Goal: Task Accomplishment & Management: Manage account settings

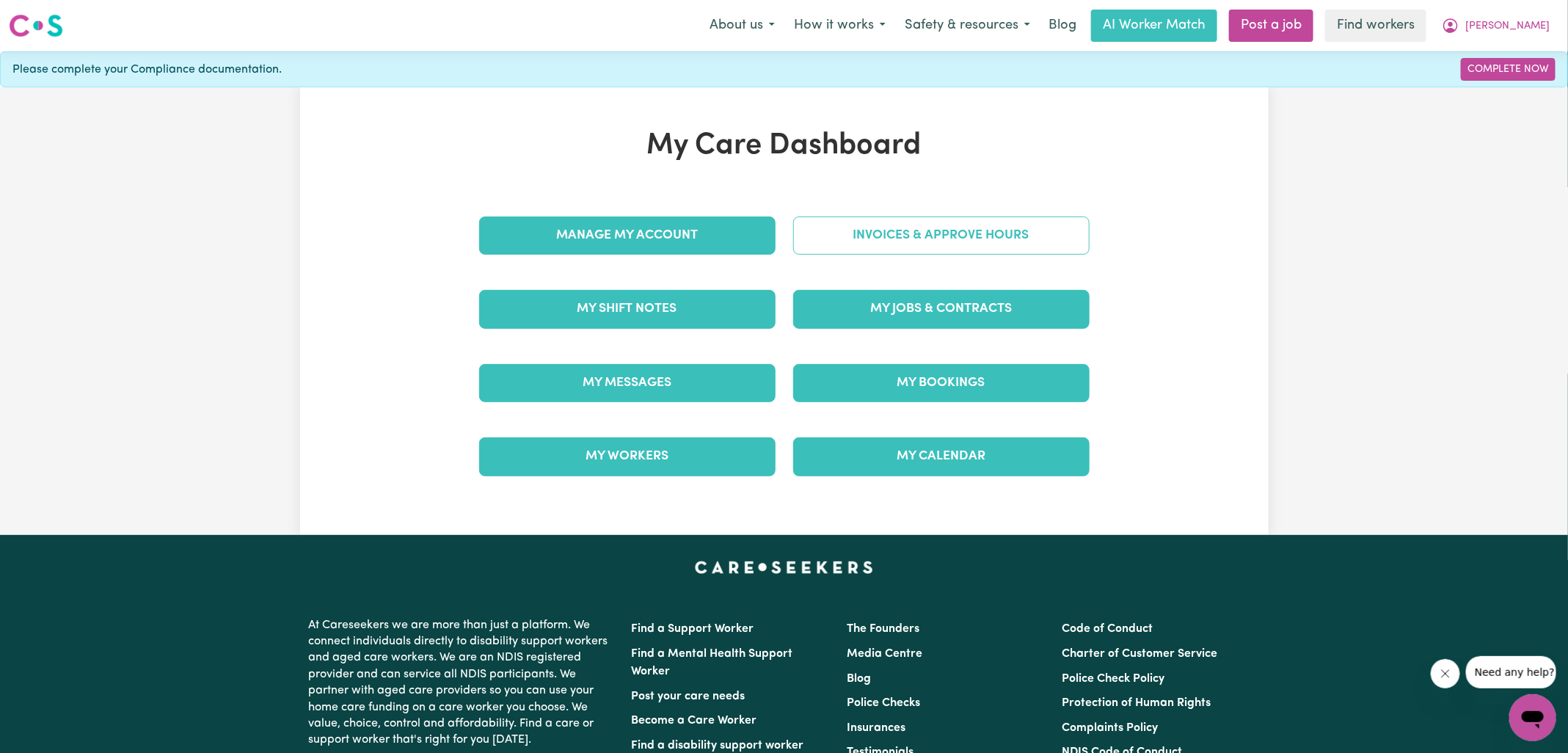
click at [903, 227] on link "Invoices & Approve Hours" at bounding box center [941, 235] width 297 height 38
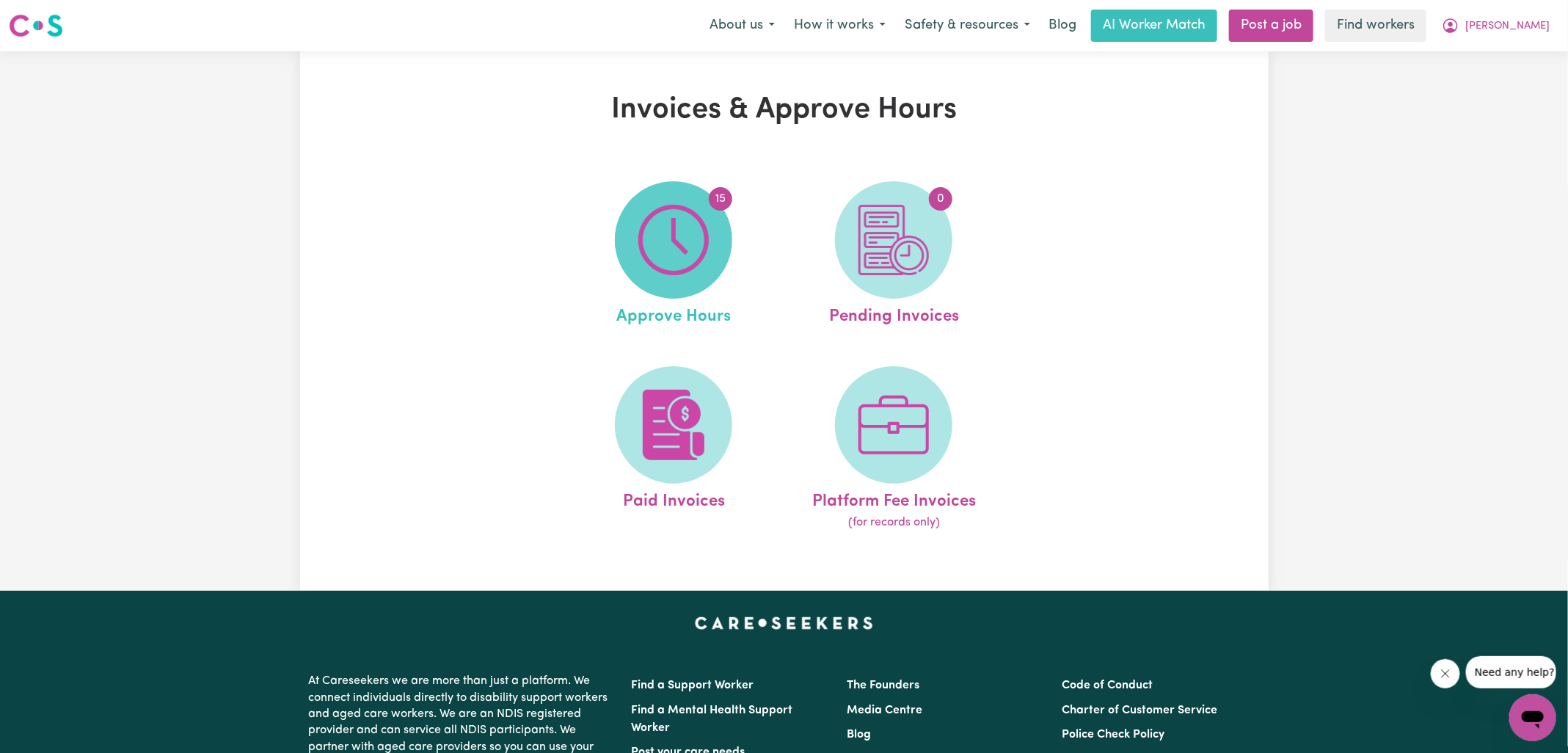
click at [700, 257] on img at bounding box center [673, 239] width 70 height 70
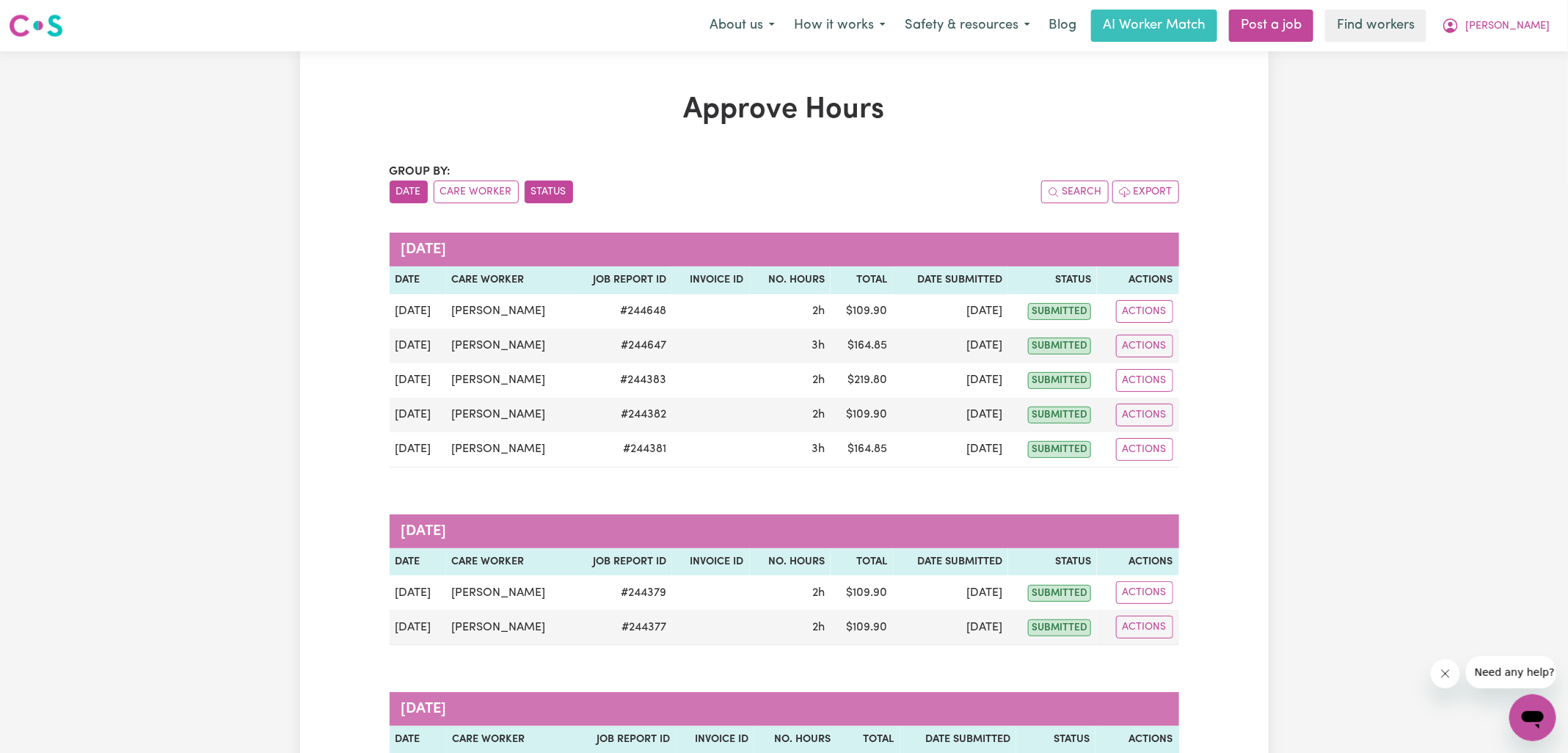
click at [541, 194] on button "Status" at bounding box center [548, 192] width 48 height 23
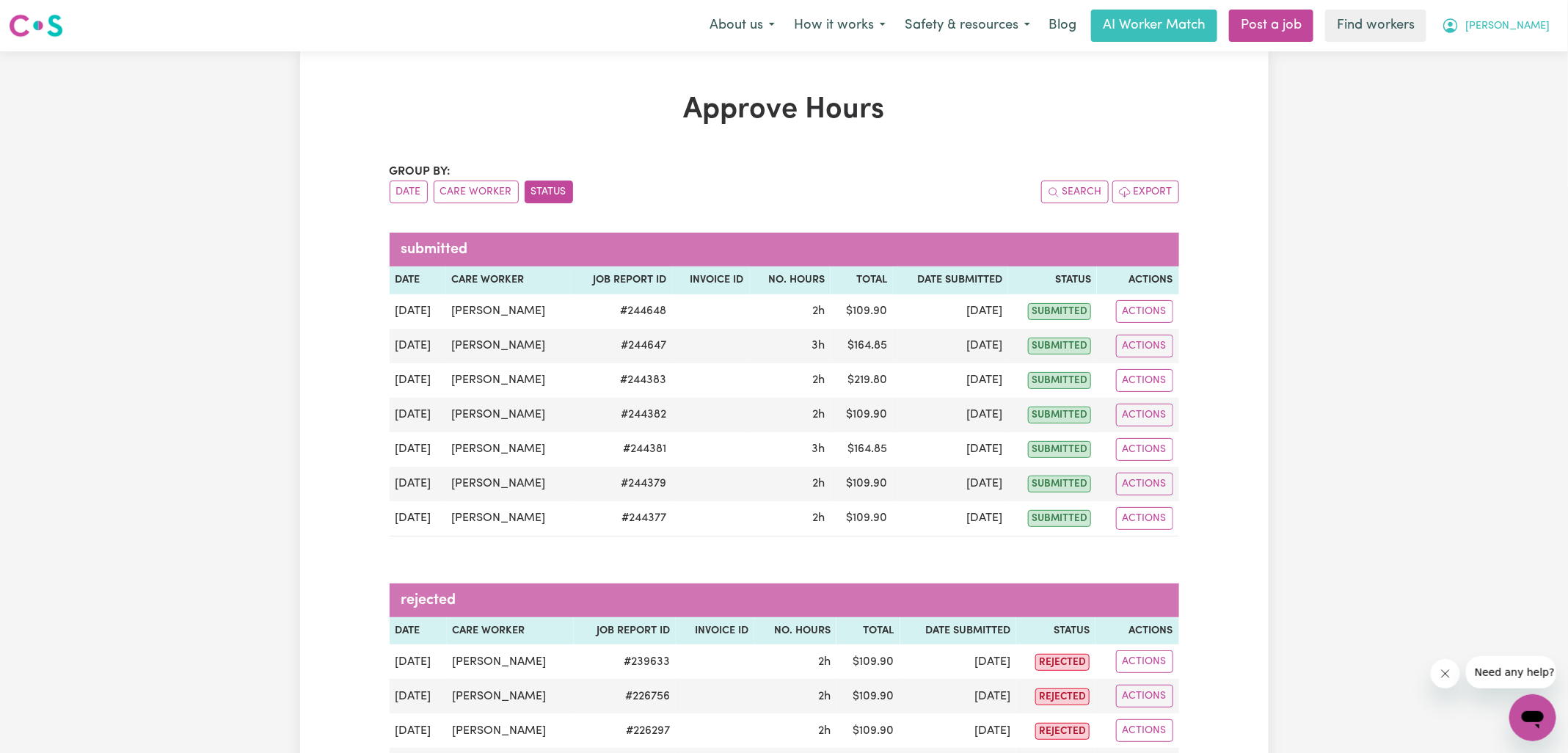
click at [1459, 23] on icon "My Account" at bounding box center [1450, 25] width 17 height 17
click at [1496, 84] on link "Logout" at bounding box center [1500, 84] width 116 height 28
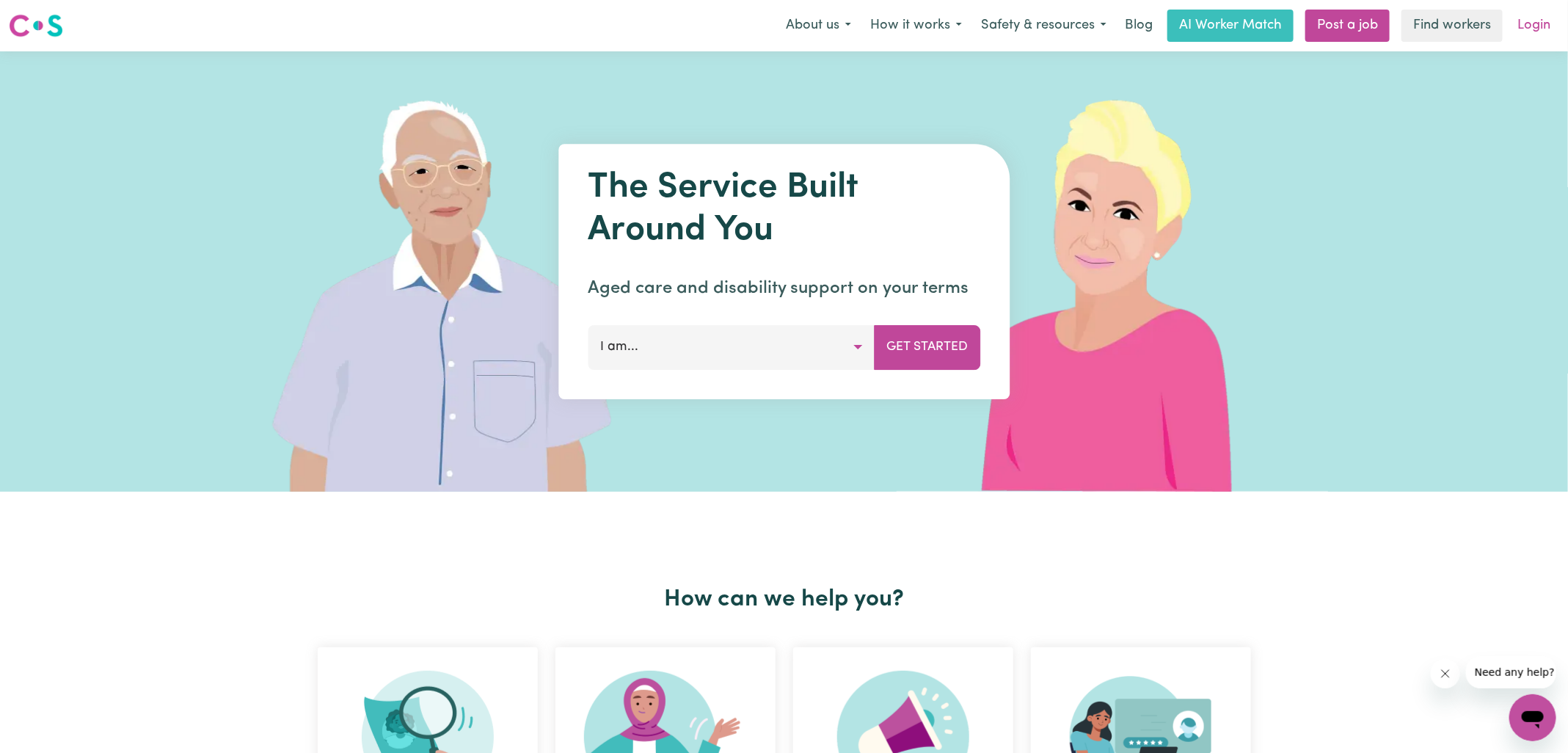
click at [1529, 26] on link "Login" at bounding box center [1533, 25] width 51 height 32
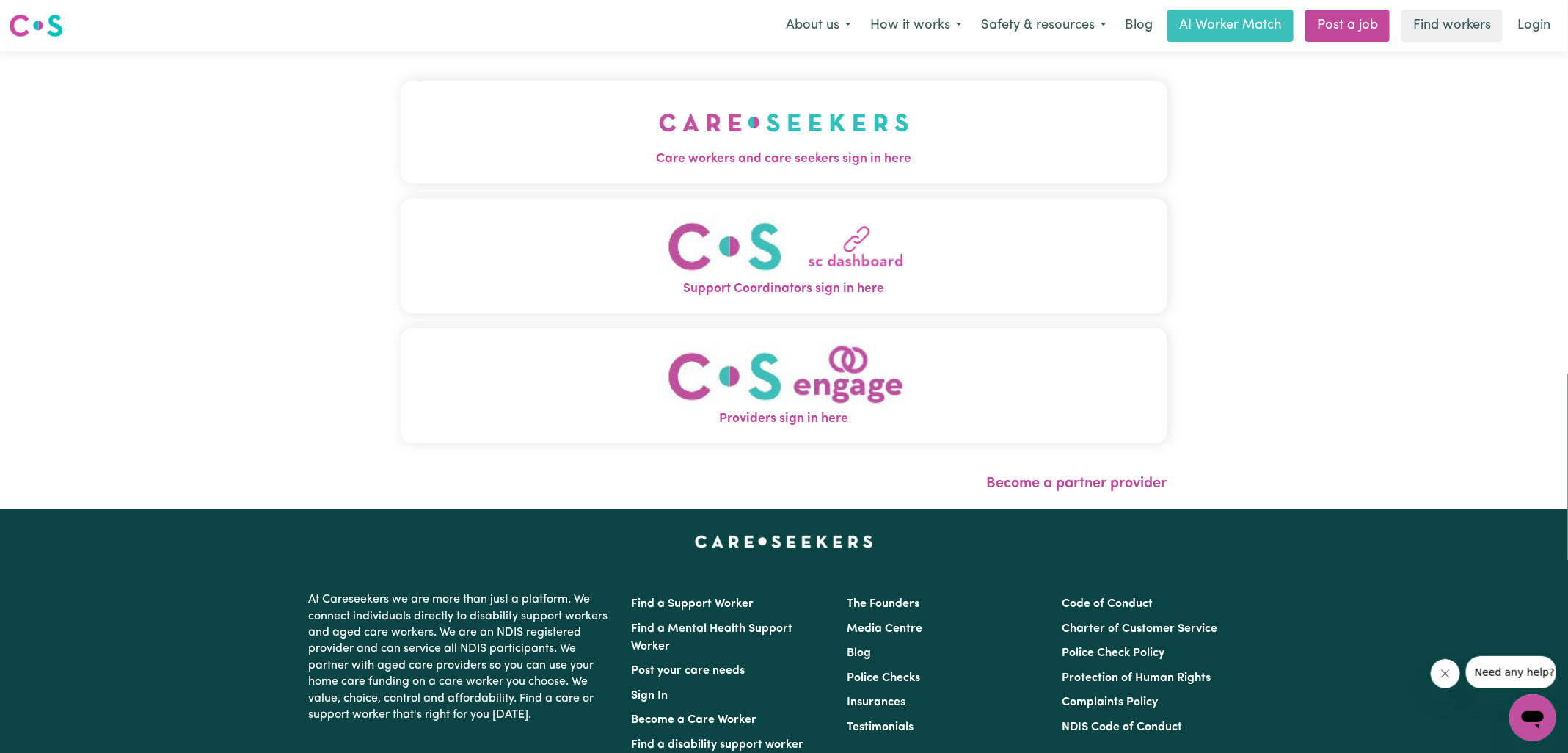
click at [745, 153] on span "Care workers and care seekers sign in here" at bounding box center [784, 159] width 766 height 19
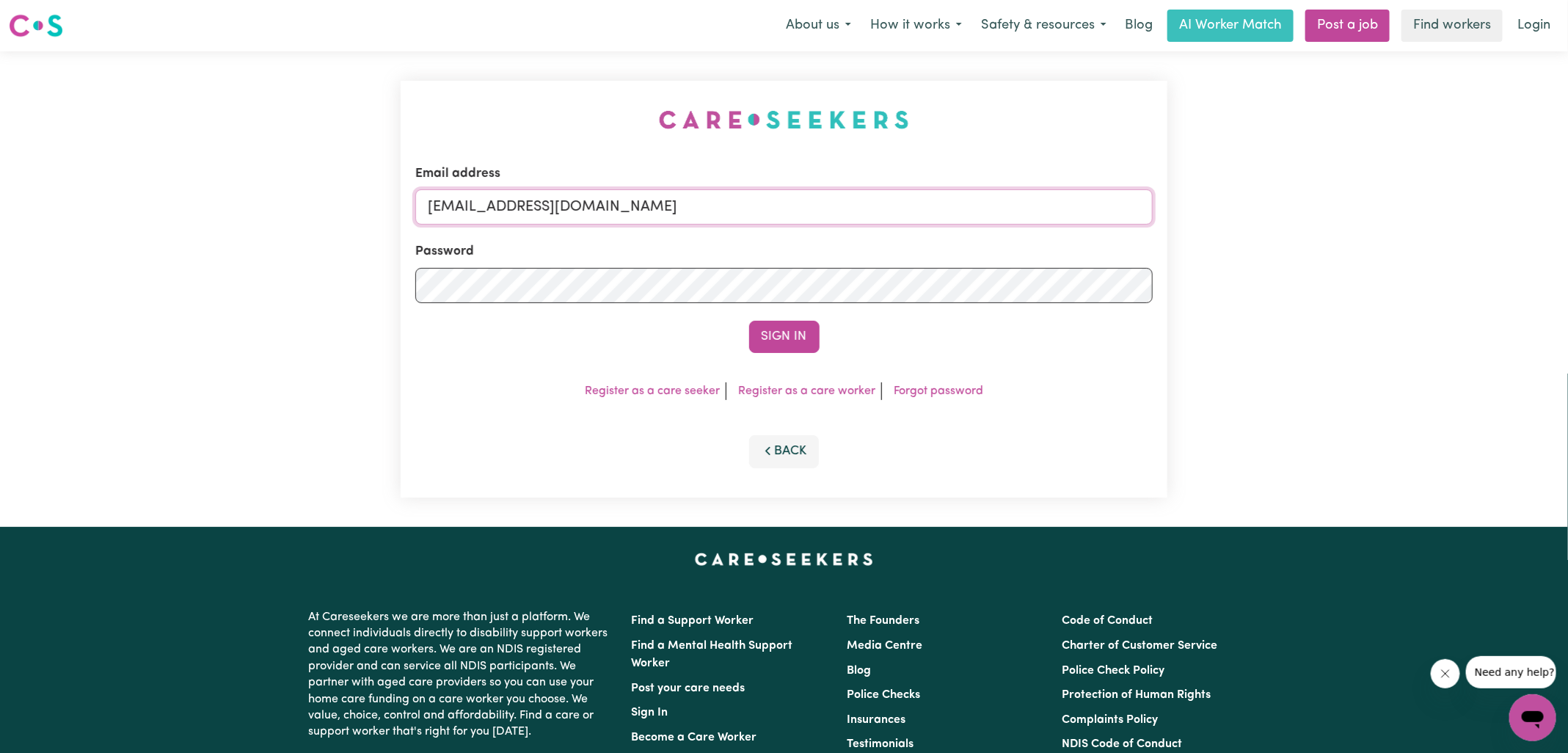
drag, startPoint x: 503, startPoint y: 204, endPoint x: 1153, endPoint y: 296, distance: 656.5
click at [1152, 297] on div "Email address [EMAIL_ADDRESS][DOMAIN_NAME] Password Sign In Register as a care …" at bounding box center [784, 289] width 766 height 417
type input "[EMAIL_ADDRESS][DOMAIN_NAME]"
click at [749, 320] on button "Sign In" at bounding box center [784, 336] width 70 height 32
